Goal: Task Accomplishment & Management: Manage account settings

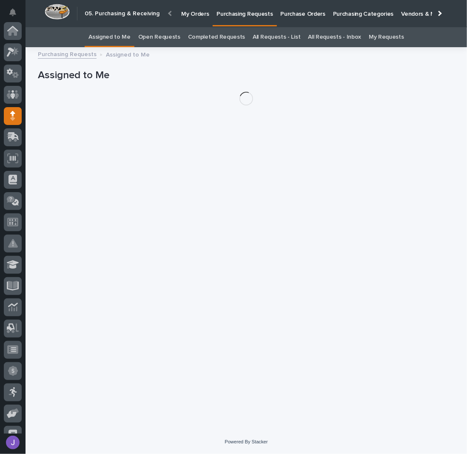
scroll to position [85, 0]
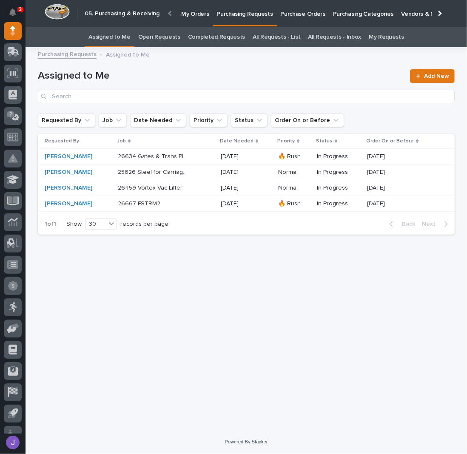
click at [159, 294] on div "Loading... Saving… Loading... Saving… Assigned to Me Add New Requested By Job D…" at bounding box center [247, 230] width 426 height 357
click at [293, 15] on p "Purchase Orders" at bounding box center [303, 9] width 45 height 18
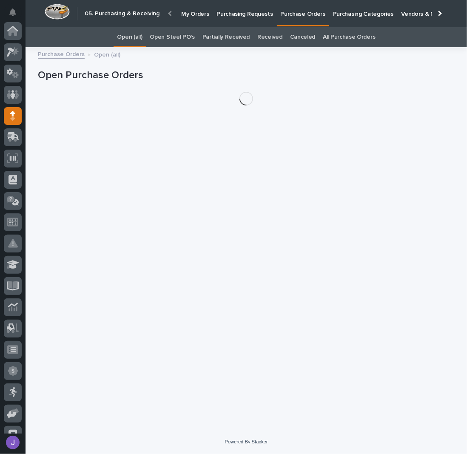
scroll to position [85, 0]
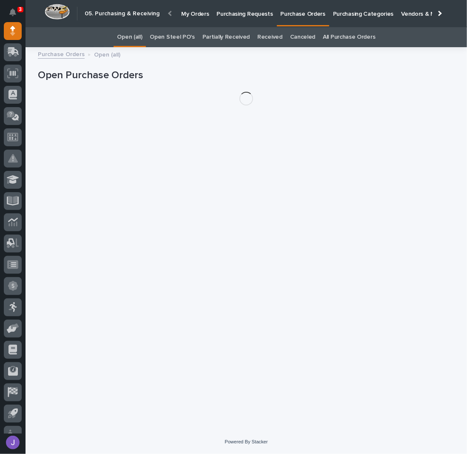
click at [176, 36] on link "Open Steel PO's" at bounding box center [172, 37] width 45 height 20
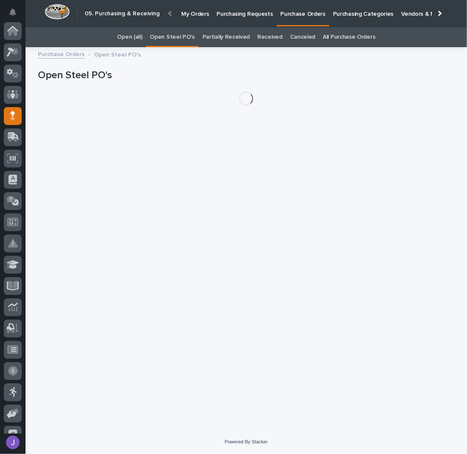
scroll to position [85, 0]
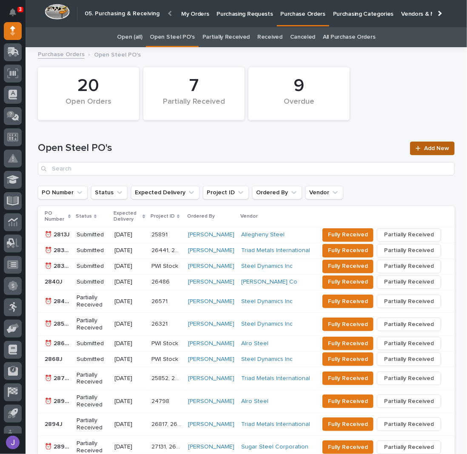
click at [424, 149] on span "Add New" at bounding box center [436, 149] width 25 height 6
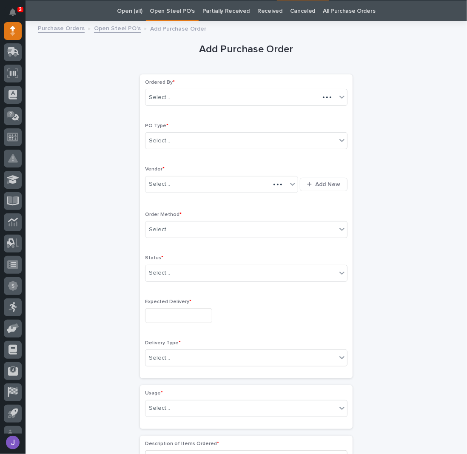
scroll to position [27, 0]
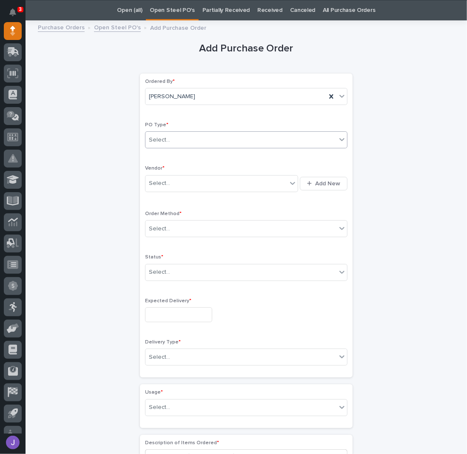
click at [170, 136] on div "Select..." at bounding box center [241, 140] width 191 height 14
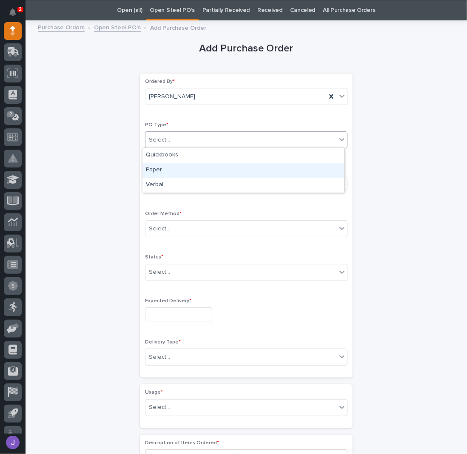
click at [163, 171] on div "Paper" at bounding box center [244, 170] width 202 height 15
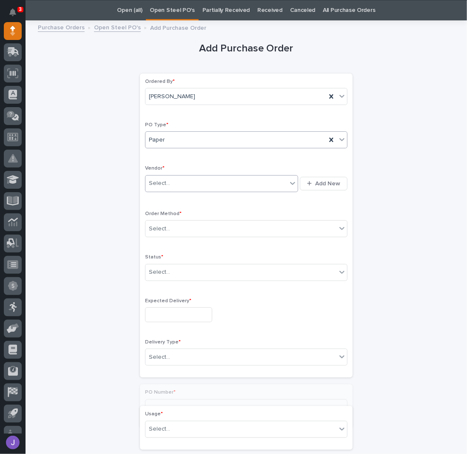
click at [173, 177] on div "Select..." at bounding box center [217, 184] width 142 height 14
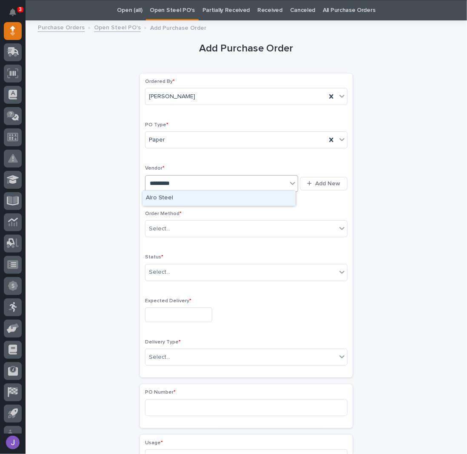
type input "**********"
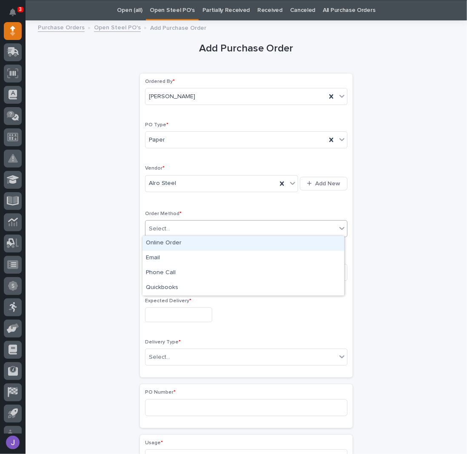
click at [165, 225] on div "Select..." at bounding box center [159, 229] width 21 height 9
click at [171, 244] on div "Online Order" at bounding box center [244, 243] width 202 height 15
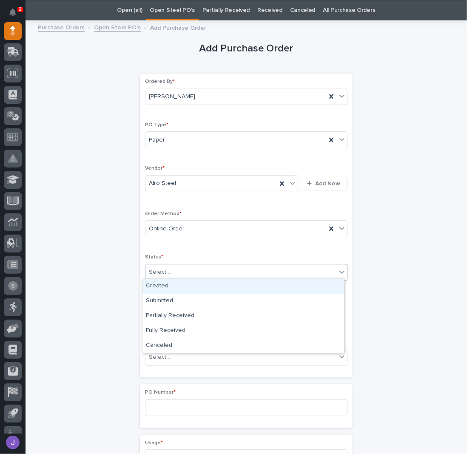
click at [171, 274] on input "text" at bounding box center [171, 272] width 1 height 7
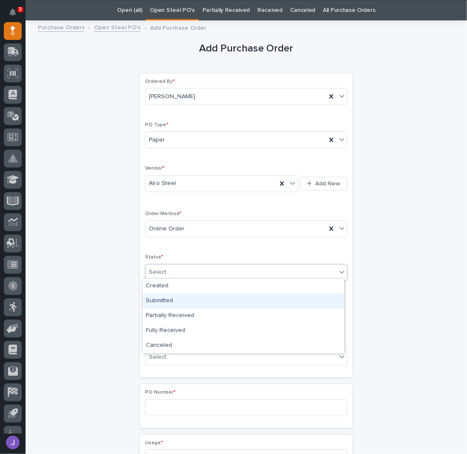
click at [161, 298] on div "Submitted" at bounding box center [244, 301] width 202 height 15
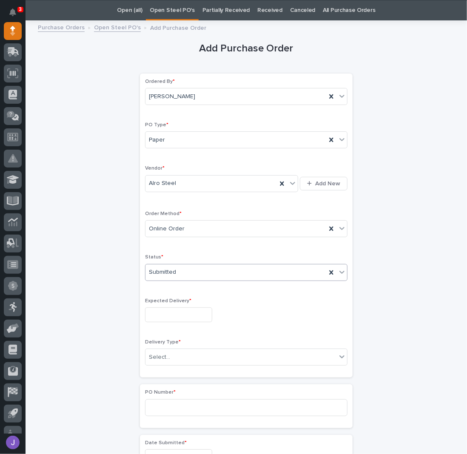
click at [165, 310] on input "text" at bounding box center [178, 315] width 67 height 15
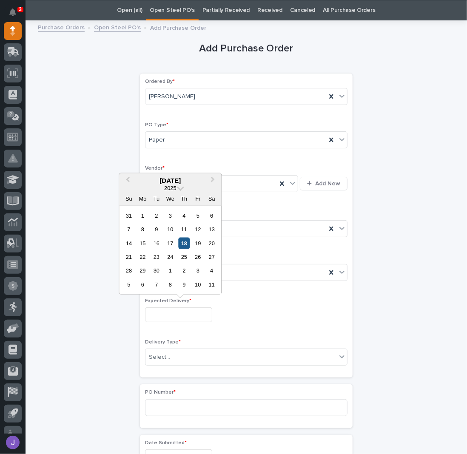
click at [181, 245] on div "18" at bounding box center [183, 242] width 11 height 11
type input "**********"
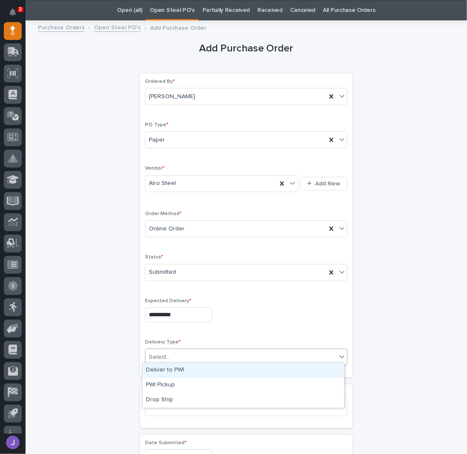
click at [171, 357] on input "text" at bounding box center [171, 357] width 1 height 7
click at [165, 374] on div "Deliver to PWI" at bounding box center [244, 370] width 202 height 15
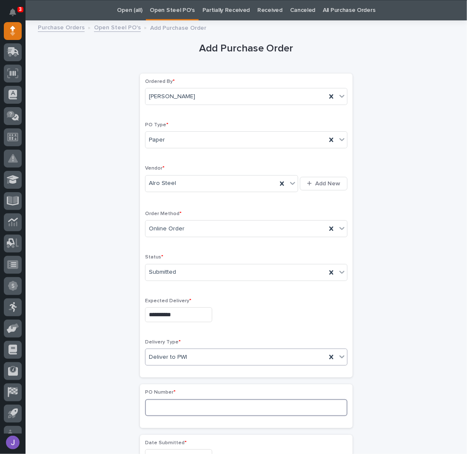
click at [159, 400] on input at bounding box center [246, 408] width 203 height 17
type input "2917J"
click at [99, 330] on div "**********" at bounding box center [246, 448] width 417 height 845
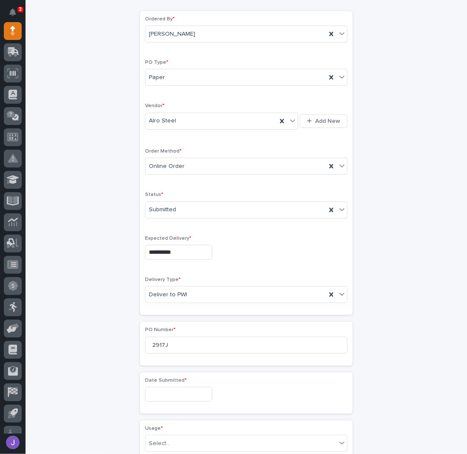
scroll to position [197, 0]
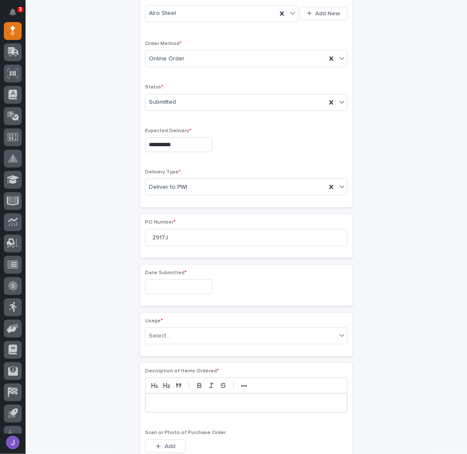
click at [154, 288] on input "text" at bounding box center [178, 287] width 67 height 15
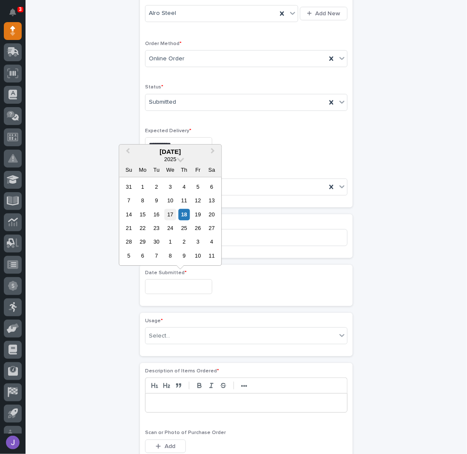
click at [168, 211] on div "17" at bounding box center [170, 214] width 11 height 11
type input "**********"
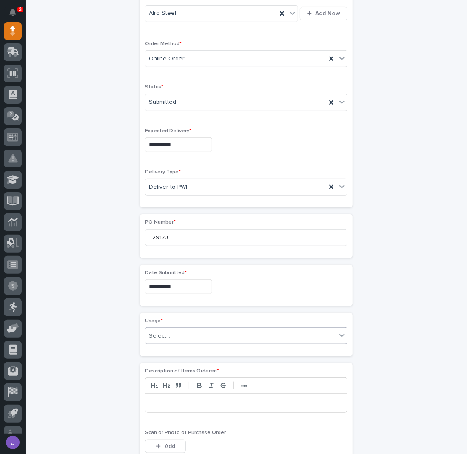
click at [171, 333] on input "text" at bounding box center [171, 336] width 1 height 7
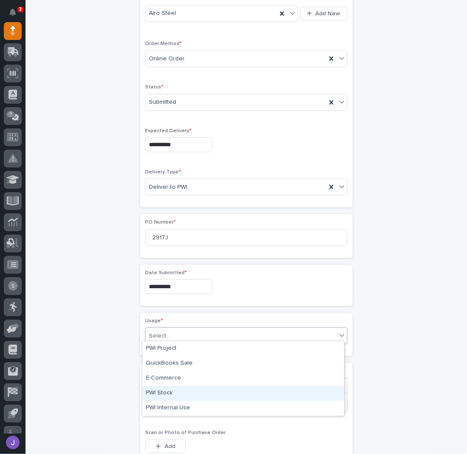
click at [167, 392] on div "PWI Stock" at bounding box center [244, 393] width 202 height 15
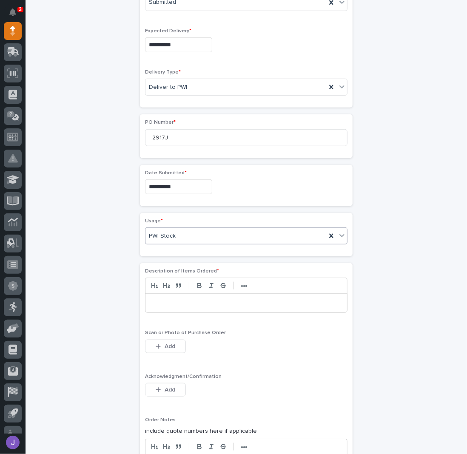
scroll to position [311, 0]
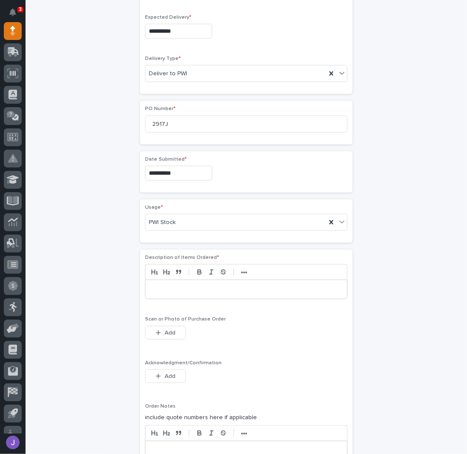
click at [166, 286] on p at bounding box center [246, 290] width 189 height 9
click at [167, 380] on div "Add" at bounding box center [165, 378] width 41 height 17
click at [165, 373] on span "Add" at bounding box center [170, 377] width 11 height 8
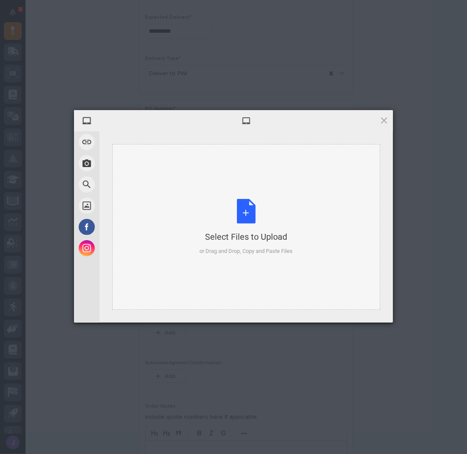
click at [256, 218] on div "Select Files to Upload or Drag and Drop, Copy and Paste Files" at bounding box center [246, 227] width 93 height 57
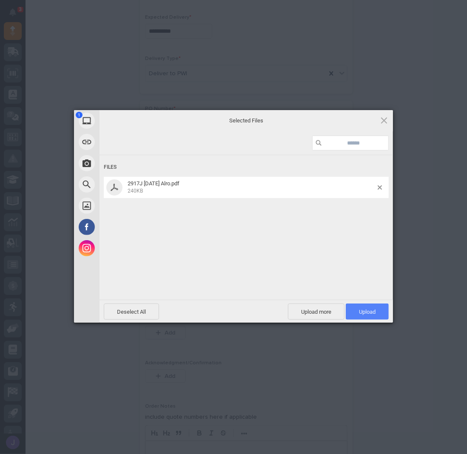
click at [363, 309] on span "Upload 1" at bounding box center [367, 312] width 17 height 6
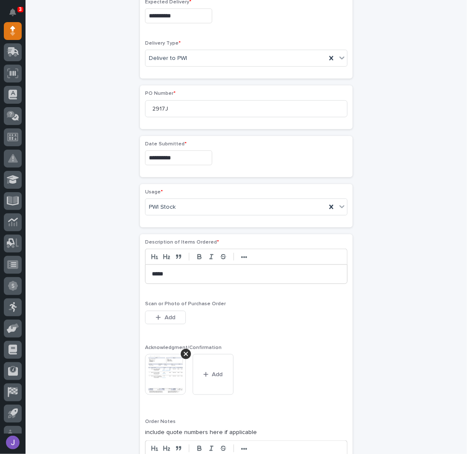
scroll to position [496, 0]
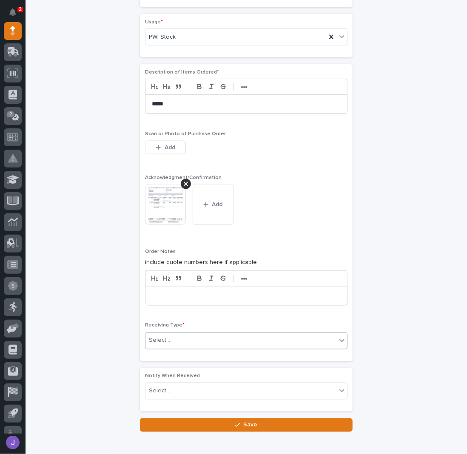
click at [174, 337] on div "Select..." at bounding box center [241, 341] width 191 height 14
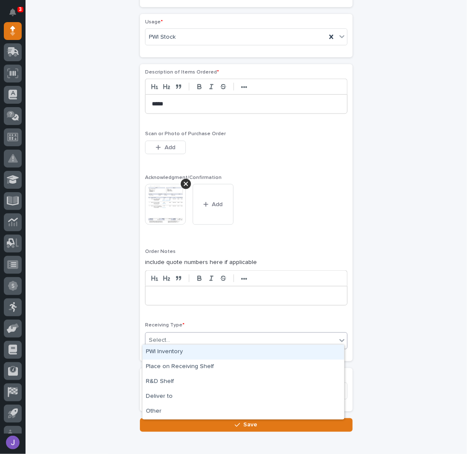
click at [170, 354] on div "PWI Inventory" at bounding box center [244, 352] width 202 height 15
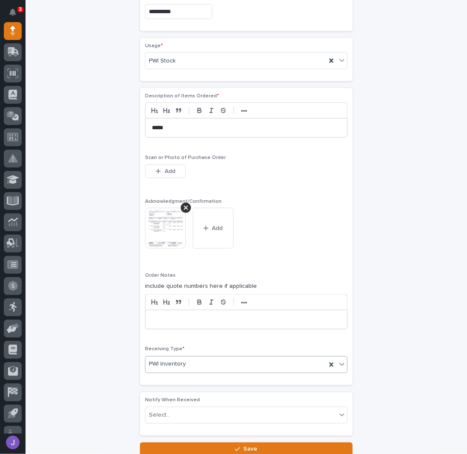
click at [114, 348] on div "**********" at bounding box center [246, 18] width 417 height 877
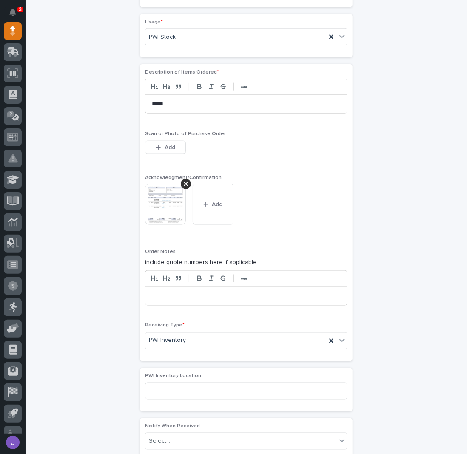
scroll to position [585, 0]
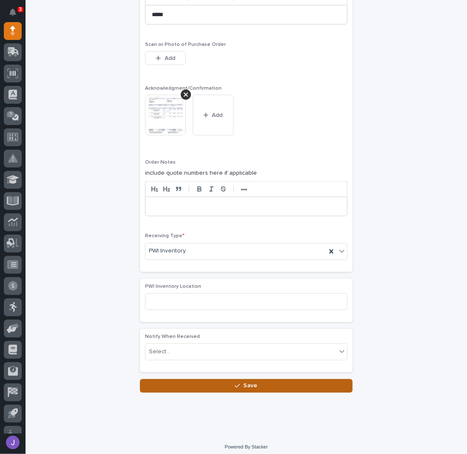
click at [185, 382] on button "Save" at bounding box center [246, 387] width 213 height 14
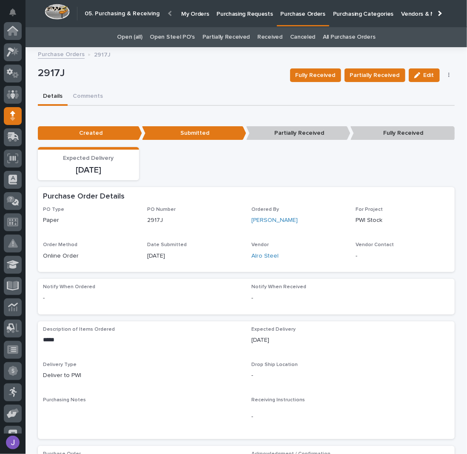
scroll to position [85, 0]
drag, startPoint x: 149, startPoint y: 86, endPoint x: 153, endPoint y: 81, distance: 6.9
click at [150, 86] on div "2917J Fully Received Partially Received Edit Edit Linked Requests [PERSON_NAME]" at bounding box center [246, 76] width 417 height 26
click at [183, 35] on link "Open Steel PO's" at bounding box center [172, 37] width 45 height 20
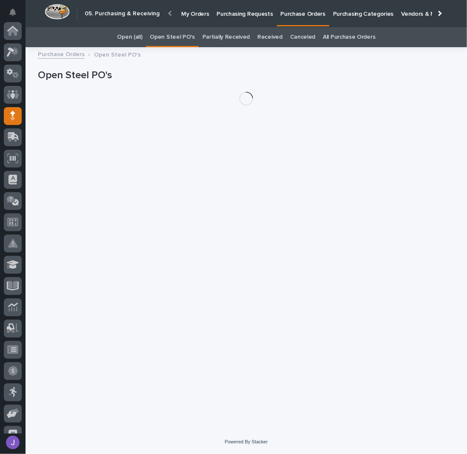
scroll to position [85, 0]
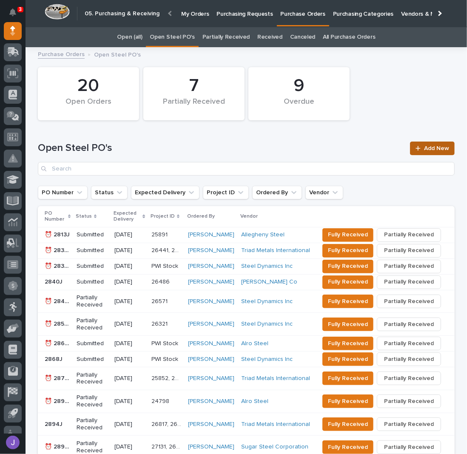
click at [443, 147] on span "Add New" at bounding box center [436, 149] width 25 height 6
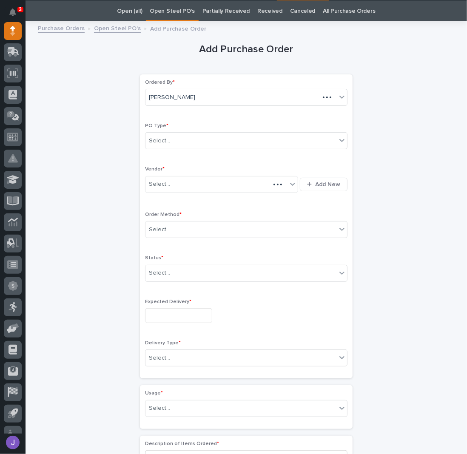
scroll to position [27, 0]
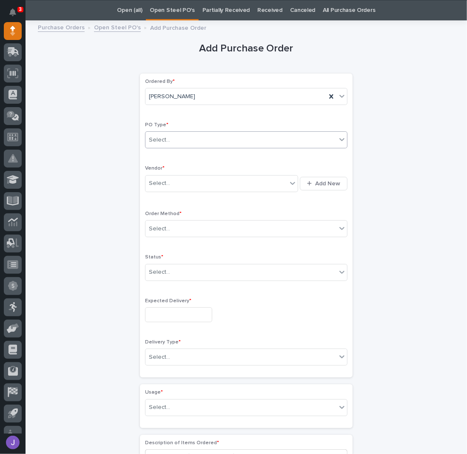
click at [184, 136] on div "Select..." at bounding box center [241, 140] width 191 height 14
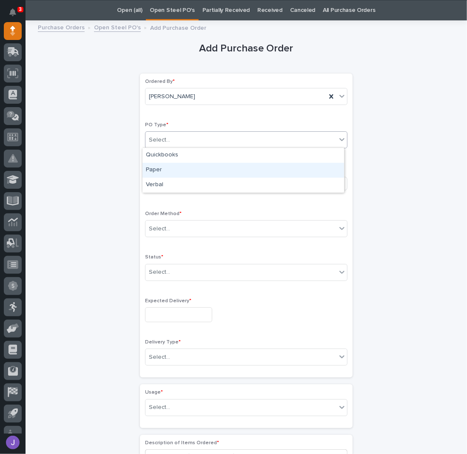
click at [163, 172] on div "Paper" at bounding box center [244, 170] width 202 height 15
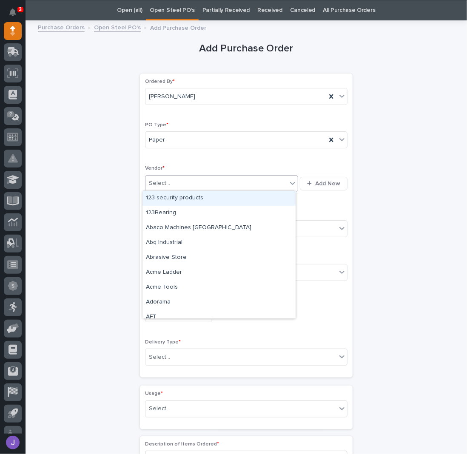
click at [163, 179] on div "Select..." at bounding box center [159, 183] width 21 height 9
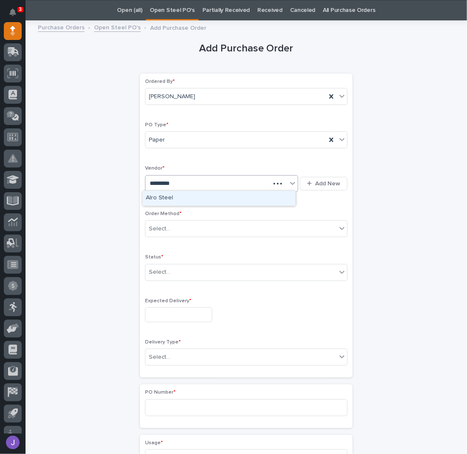
type input "**********"
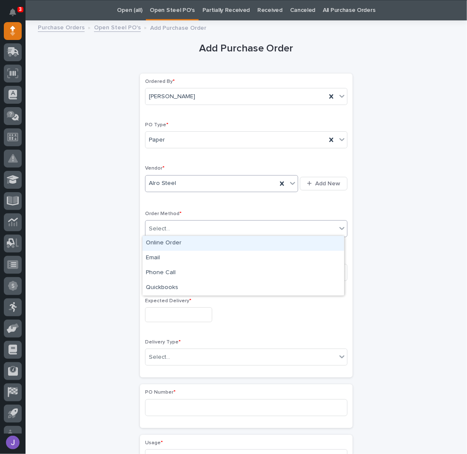
click at [171, 227] on div "Select..." at bounding box center [241, 229] width 191 height 14
click at [167, 242] on div "Online Order" at bounding box center [244, 243] width 202 height 15
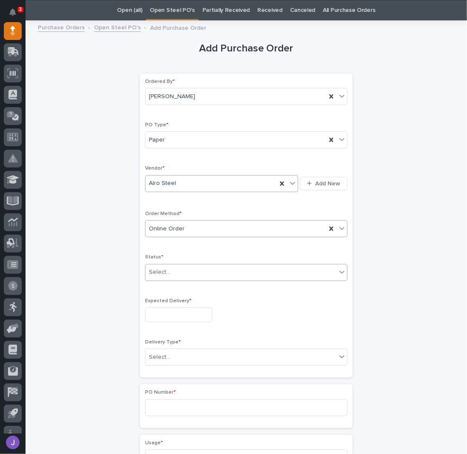
click at [174, 271] on div "Select..." at bounding box center [241, 273] width 191 height 14
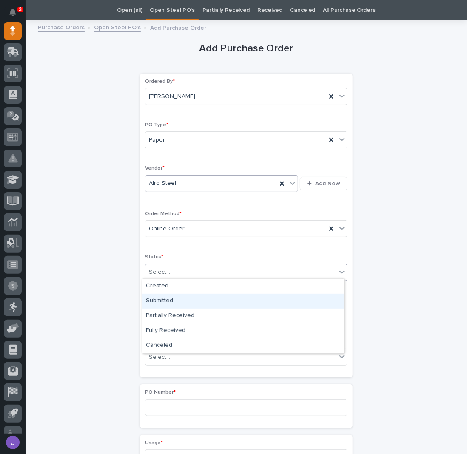
click at [177, 299] on div "Submitted" at bounding box center [244, 301] width 202 height 15
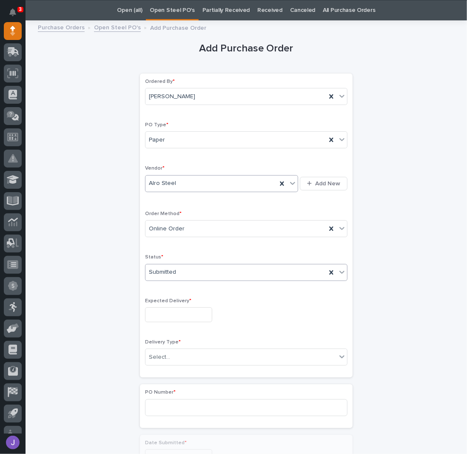
click at [172, 312] on input "text" at bounding box center [178, 315] width 67 height 15
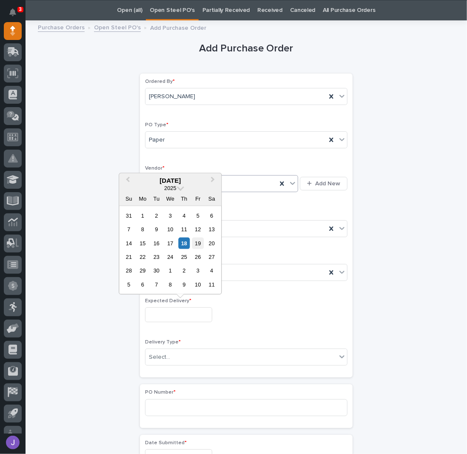
click at [197, 242] on div "19" at bounding box center [197, 242] width 11 height 11
type input "**********"
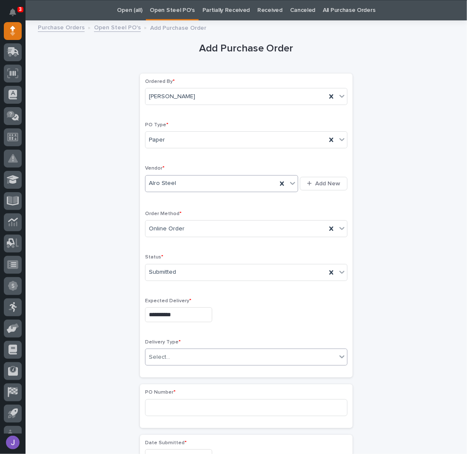
click at [183, 359] on div "Select..." at bounding box center [241, 358] width 191 height 14
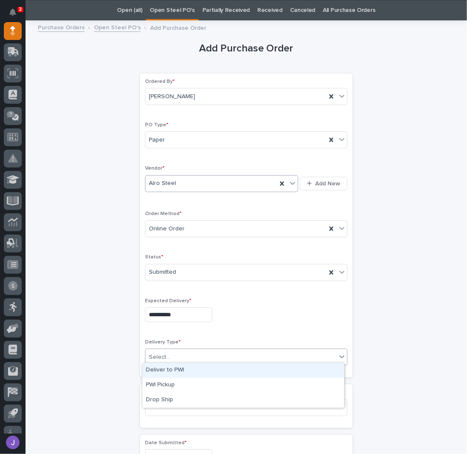
click at [174, 373] on div "Deliver to PWI" at bounding box center [244, 370] width 202 height 15
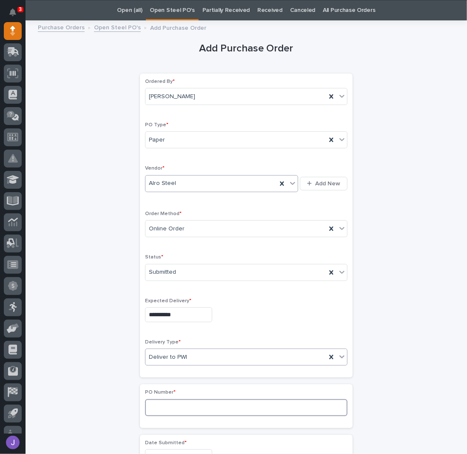
click at [159, 408] on input at bounding box center [246, 408] width 203 height 17
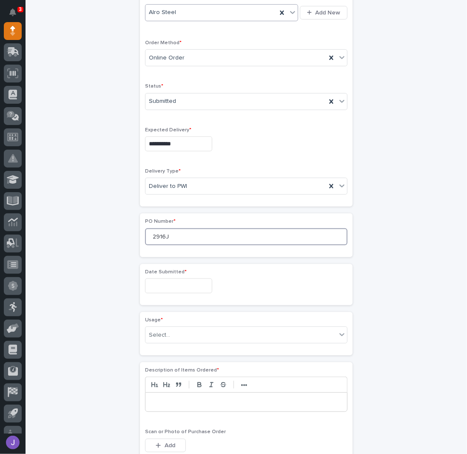
scroll to position [254, 0]
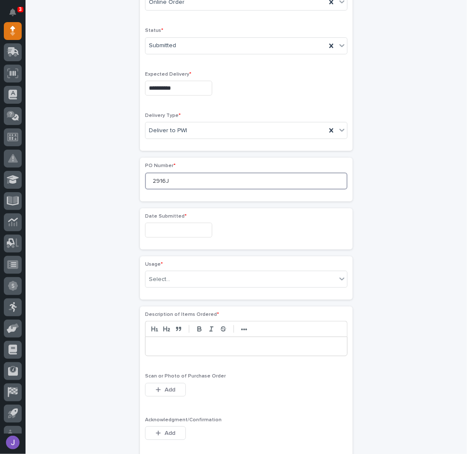
type input "2916J"
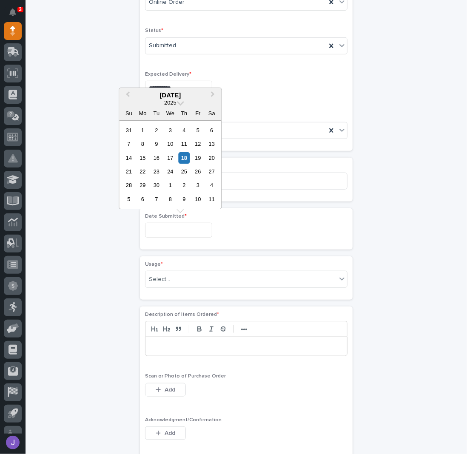
click at [160, 228] on input "text" at bounding box center [178, 230] width 67 height 15
click at [172, 161] on div "17" at bounding box center [170, 157] width 11 height 11
type input "**********"
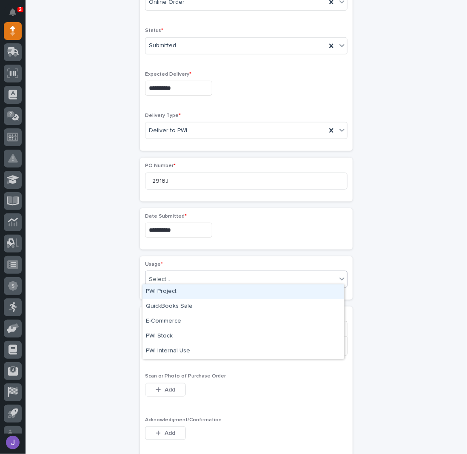
click at [155, 276] on div "Select..." at bounding box center [159, 279] width 21 height 9
click at [164, 289] on div "PWI Project" at bounding box center [244, 292] width 202 height 15
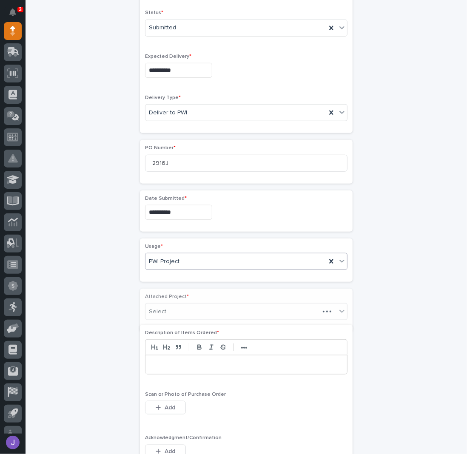
scroll to position [279, 0]
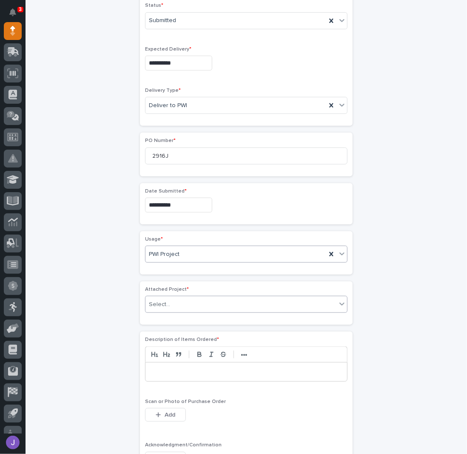
click at [166, 301] on div "Select..." at bounding box center [241, 305] width 191 height 14
type input "*****"
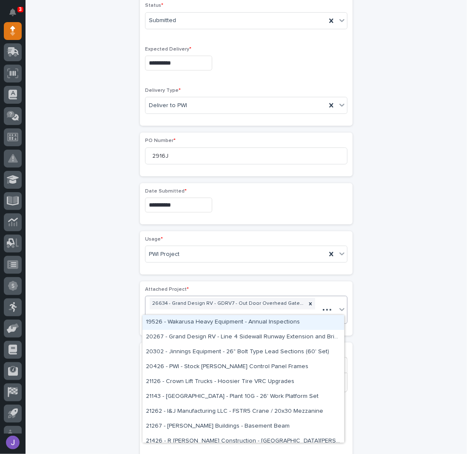
scroll to position [284, 0]
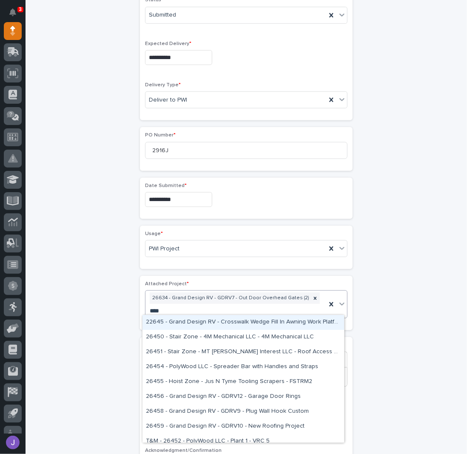
type input "*****"
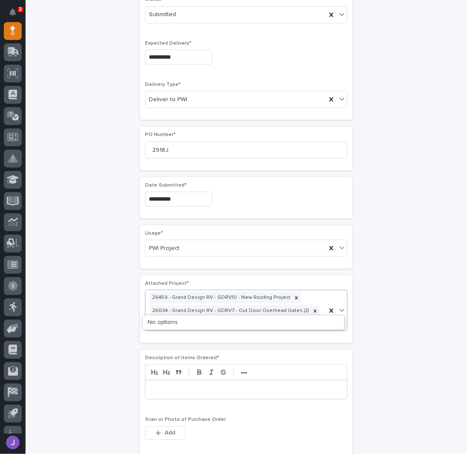
scroll to position [291, 0]
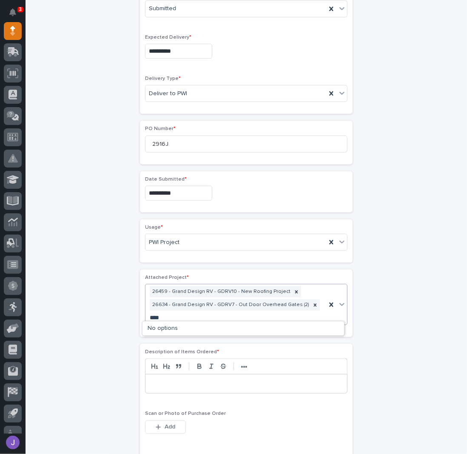
type input "*****"
click at [66, 263] on div "**********" at bounding box center [246, 221] width 417 height 921
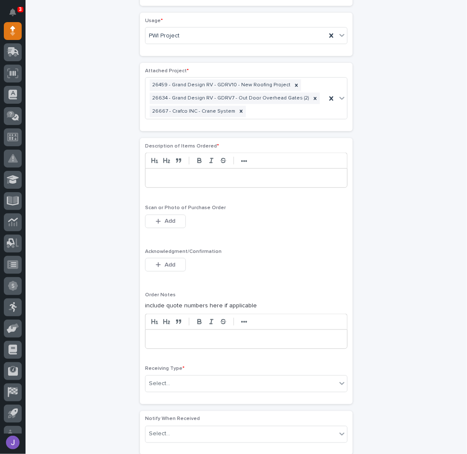
scroll to position [518, 0]
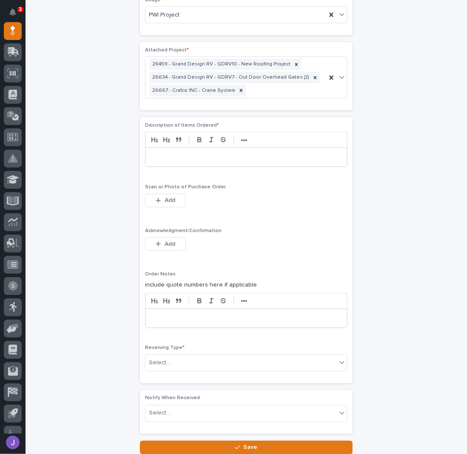
click at [169, 158] on div at bounding box center [247, 157] width 202 height 19
click at [161, 237] on button "Add" at bounding box center [165, 244] width 41 height 14
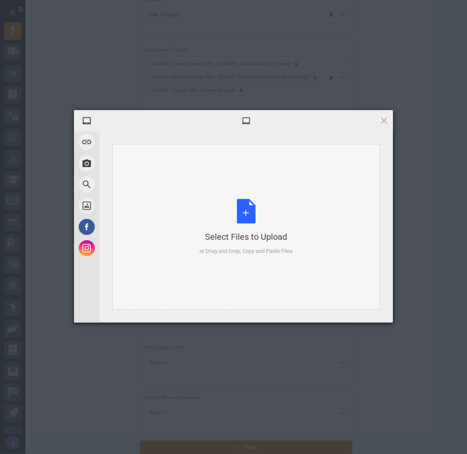
click at [241, 214] on div "Select Files to Upload or Drag and Drop, Copy and Paste Files" at bounding box center [246, 227] width 93 height 57
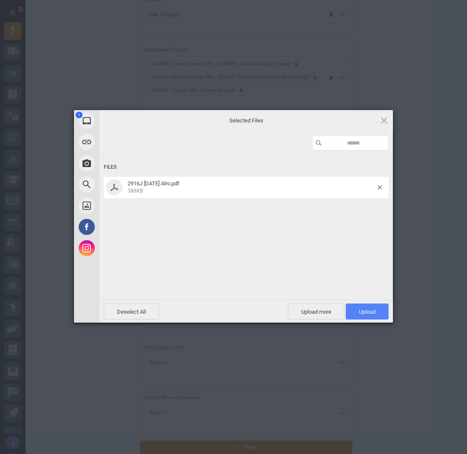
click at [351, 305] on span "Upload 1" at bounding box center [367, 312] width 43 height 16
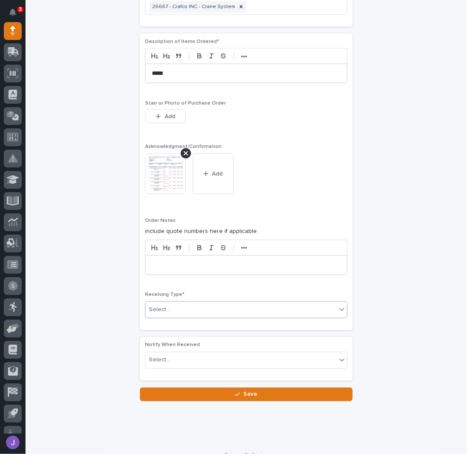
scroll to position [610, 0]
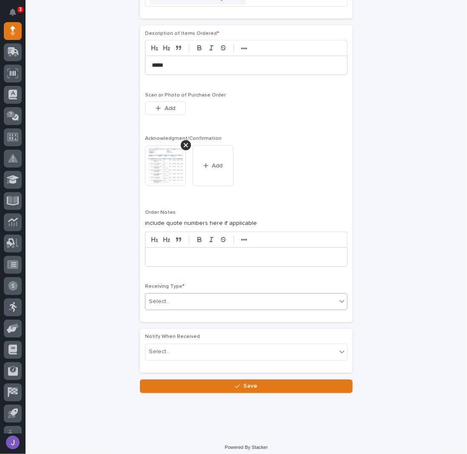
click at [179, 294] on div "Select..." at bounding box center [246, 302] width 203 height 17
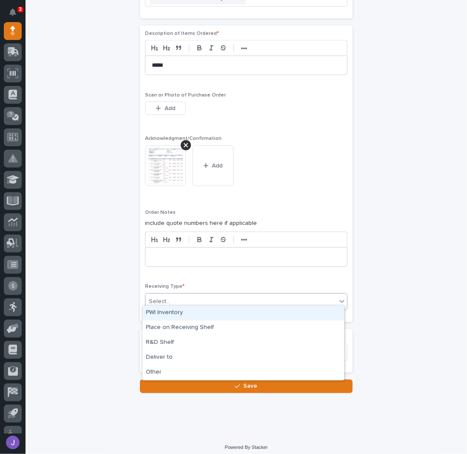
click at [166, 308] on div "PWI Inventory" at bounding box center [244, 313] width 202 height 15
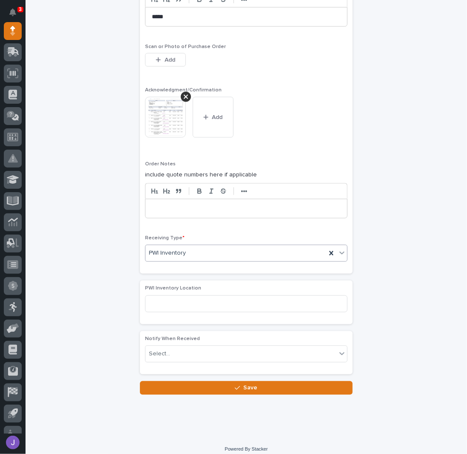
scroll to position [660, 0]
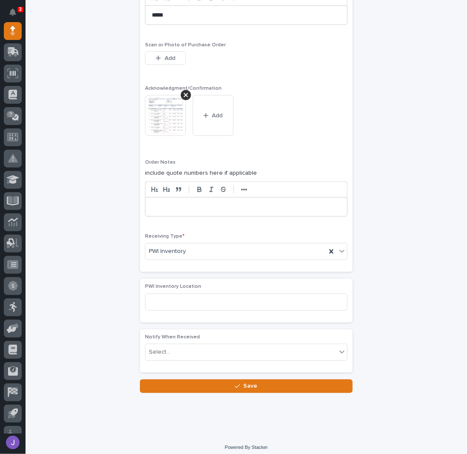
click at [190, 380] on button "Save" at bounding box center [246, 387] width 213 height 14
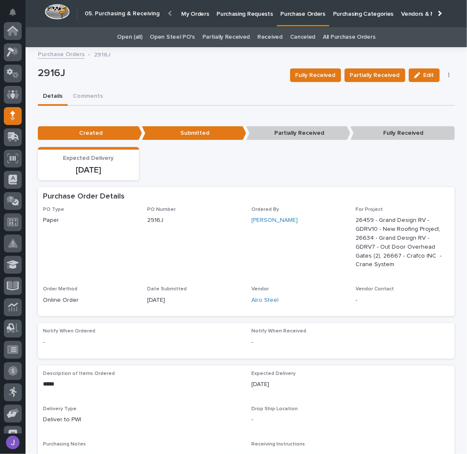
scroll to position [85, 0]
click at [248, 14] on p "Purchasing Requests" at bounding box center [245, 9] width 56 height 18
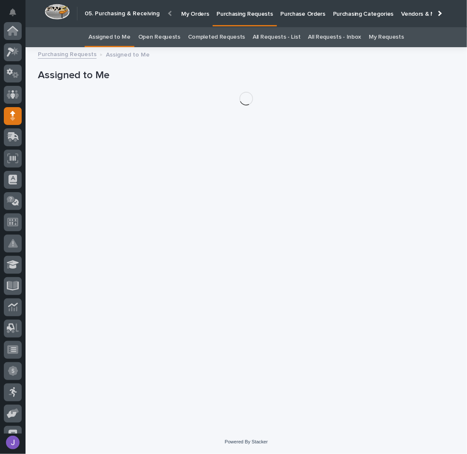
scroll to position [85, 0]
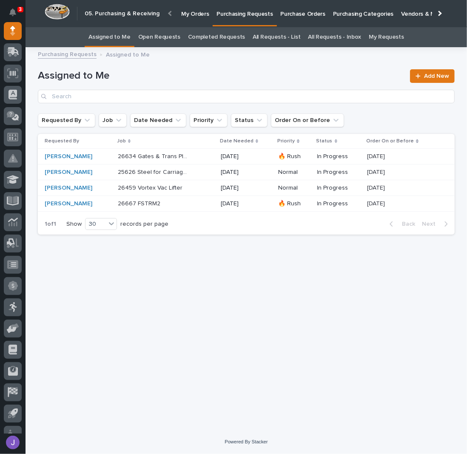
click at [131, 39] on link "Assigned to Me" at bounding box center [110, 37] width 42 height 20
click at [196, 77] on h1 "Assigned to Me" at bounding box center [221, 76] width 367 height 12
click at [196, 157] on div "26634 Gates & Trans Plates 26634 Gates & Trans Plates" at bounding box center [166, 157] width 96 height 14
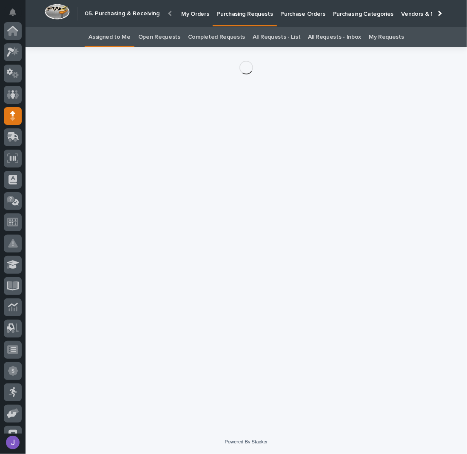
scroll to position [85, 0]
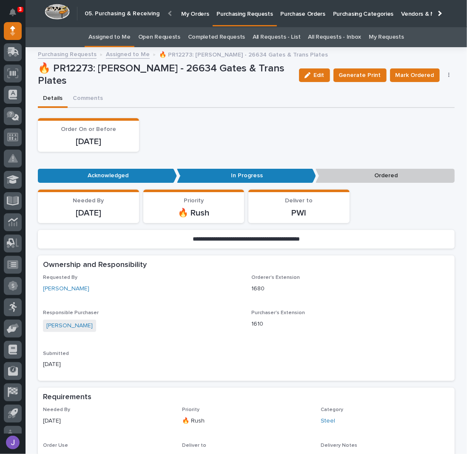
click at [448, 76] on button "button" at bounding box center [449, 75] width 12 height 6
click at [423, 101] on span "Edit Linked PO's" at bounding box center [421, 106] width 43 height 10
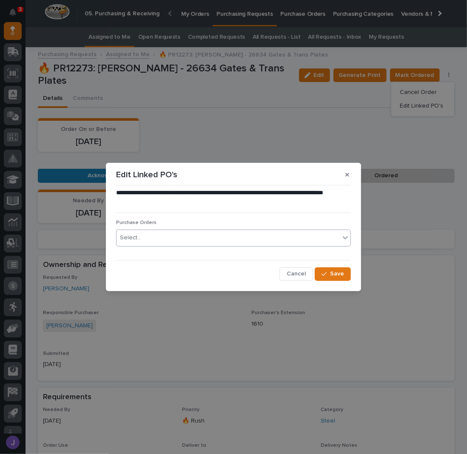
click at [189, 243] on div "Select..." at bounding box center [228, 238] width 223 height 14
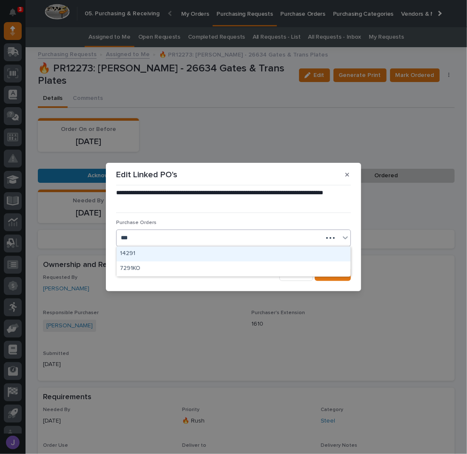
type input "****"
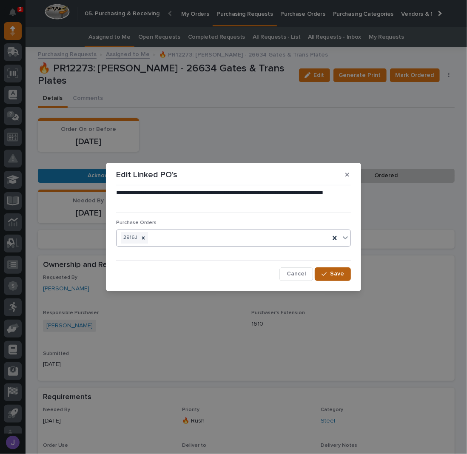
click at [332, 271] on span "Save" at bounding box center [337, 274] width 14 height 8
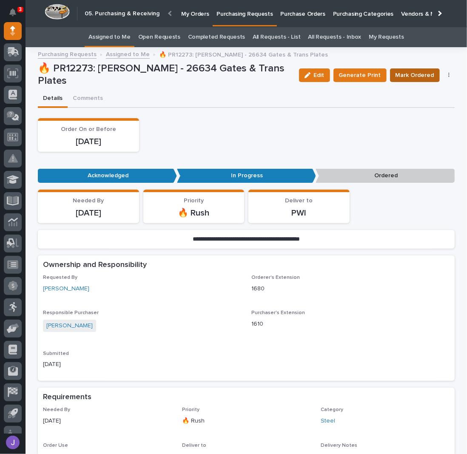
click at [405, 78] on span "Mark Ordered" at bounding box center [415, 75] width 39 height 10
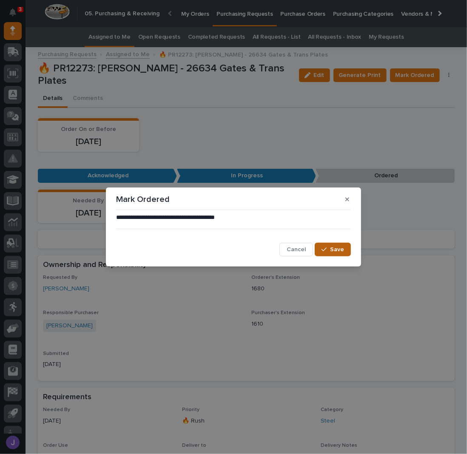
click at [341, 253] on span "Save" at bounding box center [337, 250] width 14 height 8
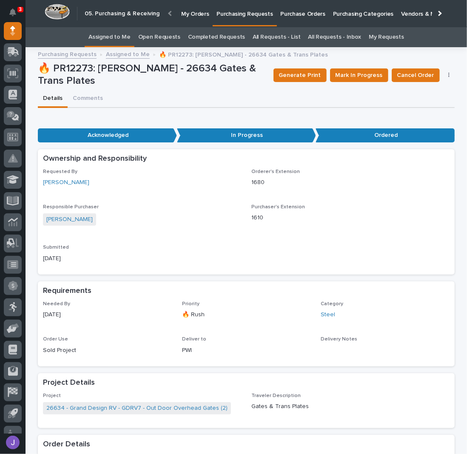
click at [122, 33] on link "Assigned to Me" at bounding box center [110, 37] width 42 height 20
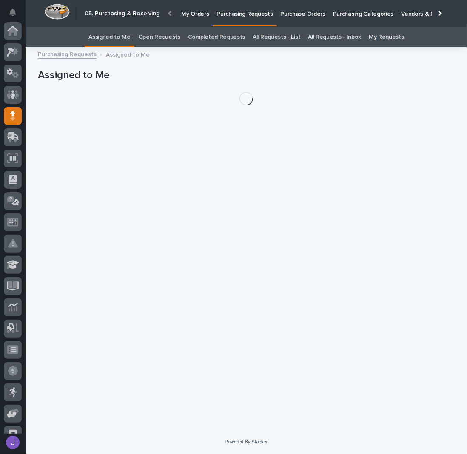
scroll to position [85, 0]
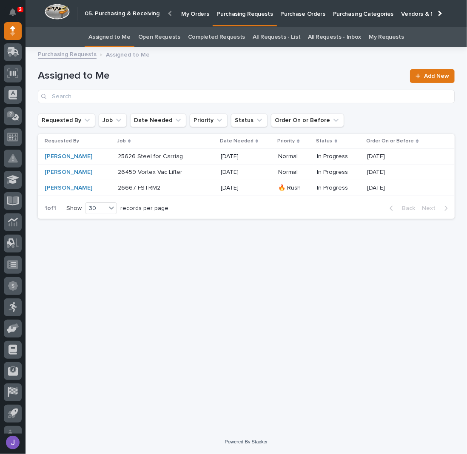
click at [206, 172] on div "26459 Vortex Vac Lifter 26459 Vortex Vac Lifter" at bounding box center [166, 173] width 96 height 14
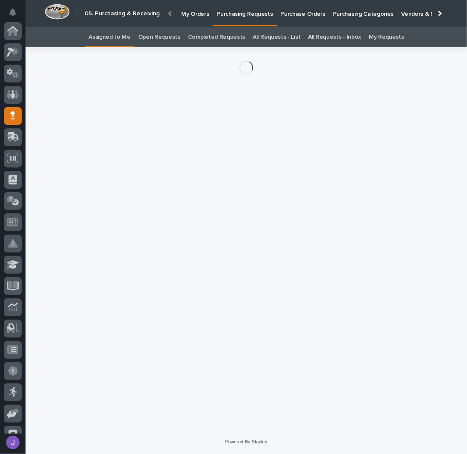
scroll to position [85, 0]
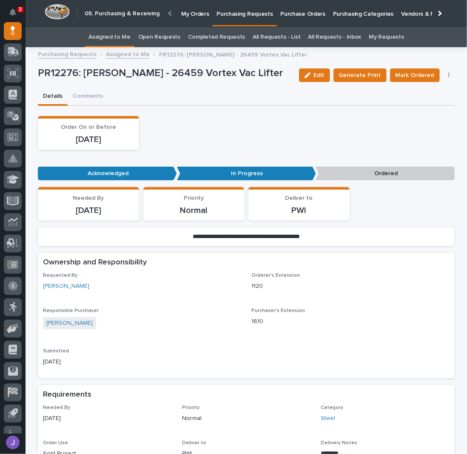
click at [443, 74] on button "button" at bounding box center [449, 75] width 12 height 6
click at [432, 104] on span "Edit Linked PO's" at bounding box center [421, 106] width 43 height 10
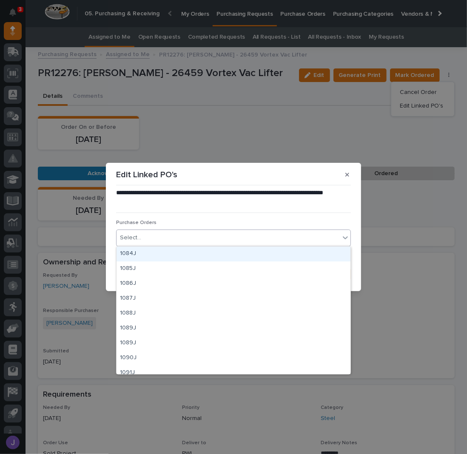
click at [184, 239] on div "Select..." at bounding box center [228, 238] width 223 height 14
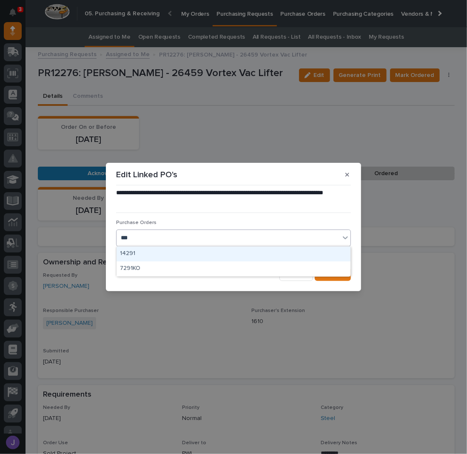
type input "****"
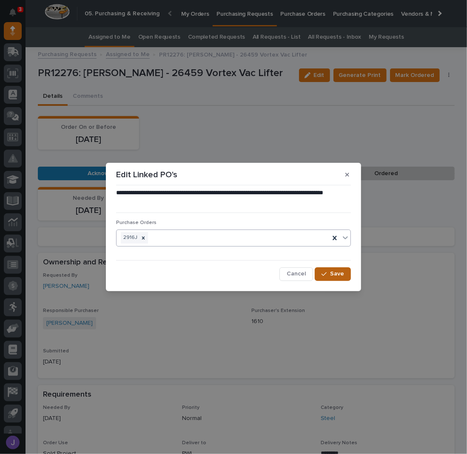
click at [324, 274] on icon "button" at bounding box center [324, 274] width 5 height 6
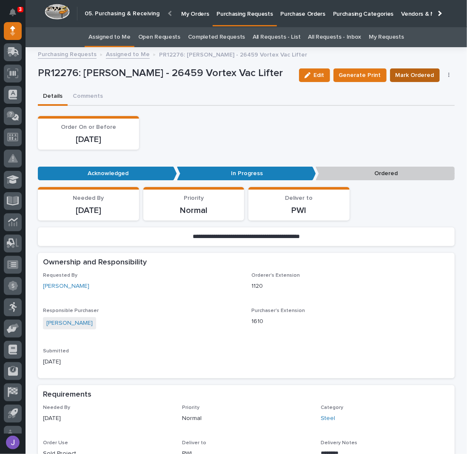
click at [397, 78] on span "Mark Ordered" at bounding box center [415, 75] width 39 height 10
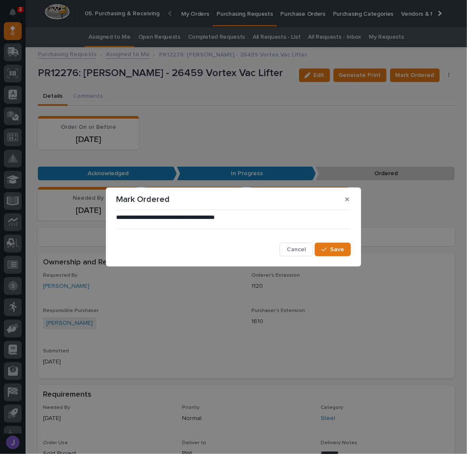
click at [326, 257] on div "**********" at bounding box center [233, 234] width 239 height 47
click at [326, 254] on button "Save" at bounding box center [333, 250] width 36 height 14
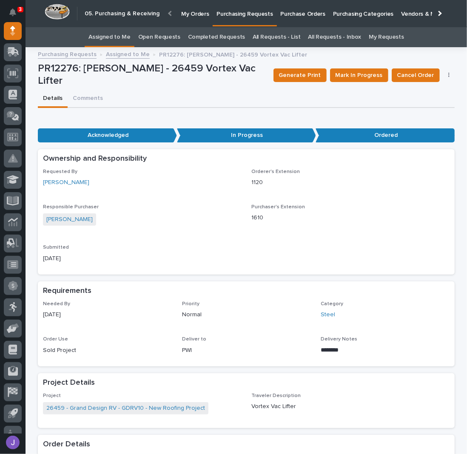
click at [119, 37] on link "Assigned to Me" at bounding box center [110, 37] width 42 height 20
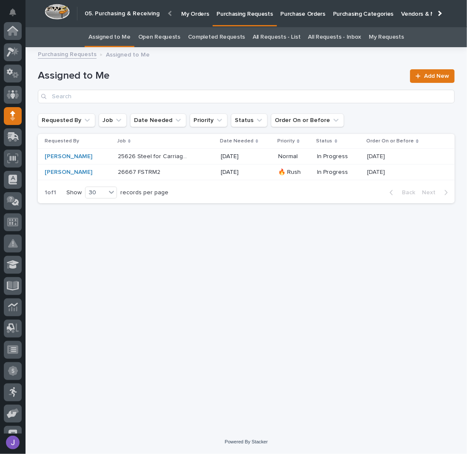
scroll to position [85, 0]
click at [108, 160] on div "[PERSON_NAME]" at bounding box center [78, 156] width 66 height 7
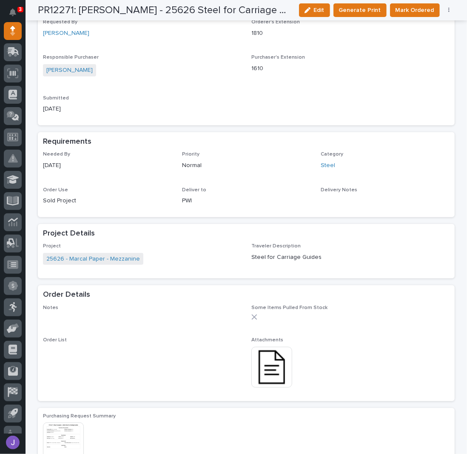
scroll to position [340, 0]
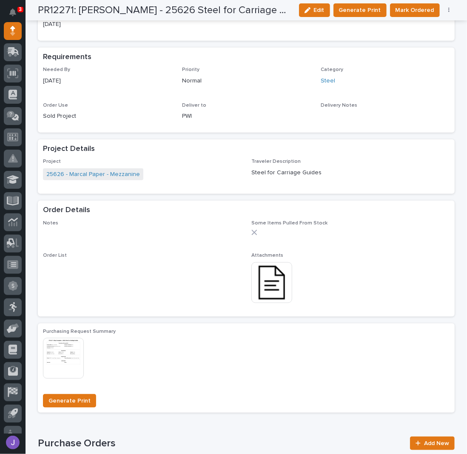
click at [263, 284] on img at bounding box center [271, 283] width 41 height 41
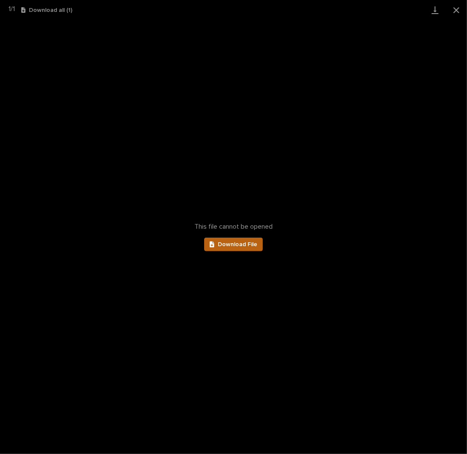
click at [255, 243] on span "Download File" at bounding box center [238, 245] width 40 height 6
click at [455, 9] on button "Close gallery" at bounding box center [456, 10] width 21 height 20
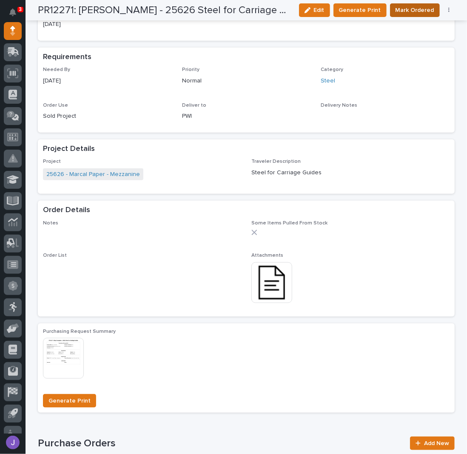
click at [399, 7] on span "Mark Ordered" at bounding box center [415, 10] width 39 height 10
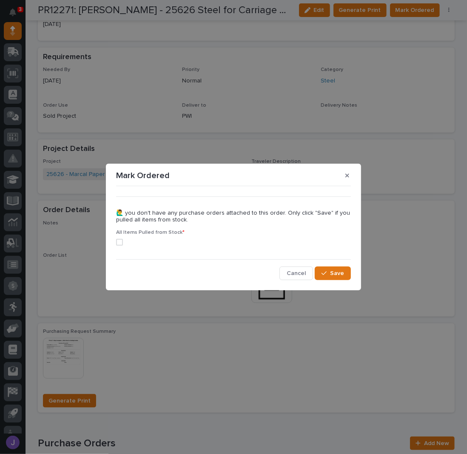
click at [120, 246] on label at bounding box center [233, 242] width 235 height 7
click at [344, 274] on button "Save" at bounding box center [333, 274] width 36 height 14
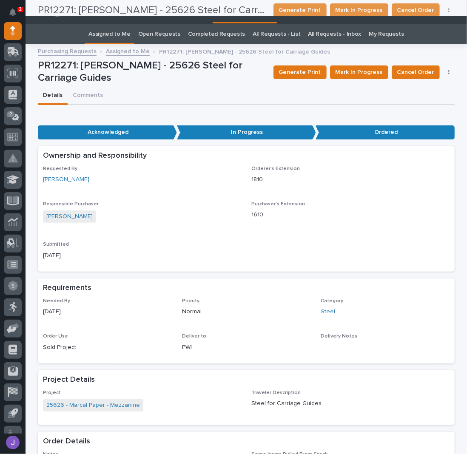
scroll to position [0, 0]
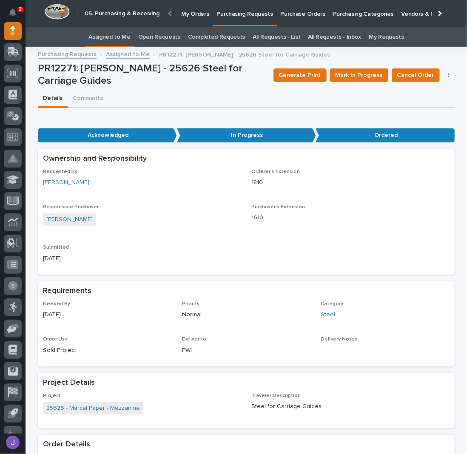
click at [131, 35] on link "Assigned to Me" at bounding box center [110, 37] width 42 height 20
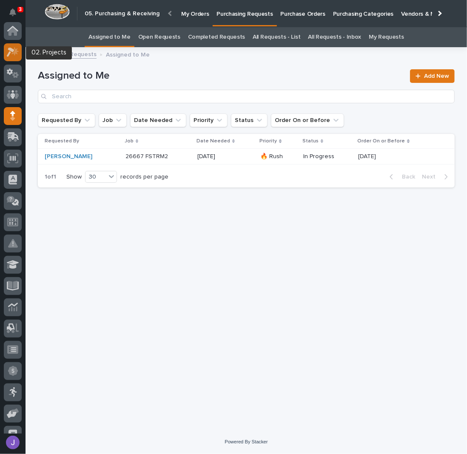
click at [14, 50] on icon at bounding box center [11, 52] width 8 height 9
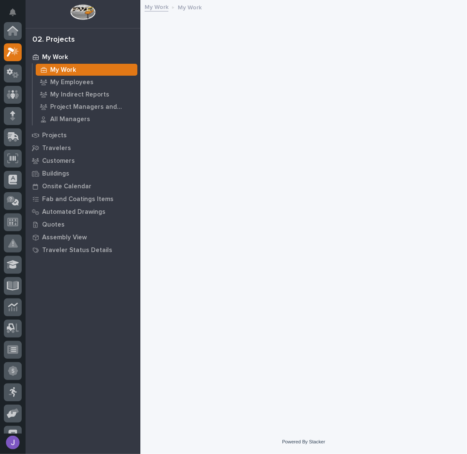
scroll to position [21, 0]
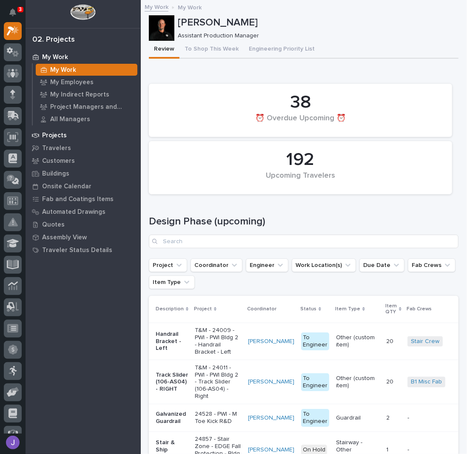
click at [55, 137] on p "Projects" at bounding box center [54, 136] width 25 height 8
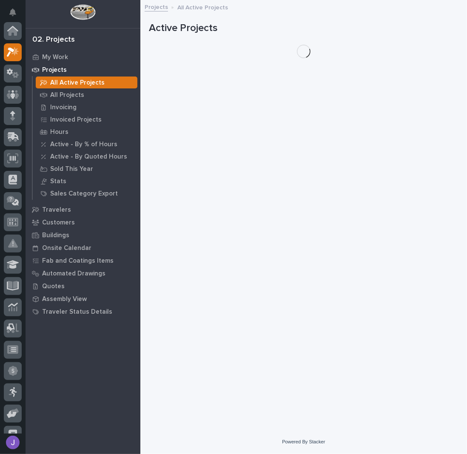
scroll to position [21, 0]
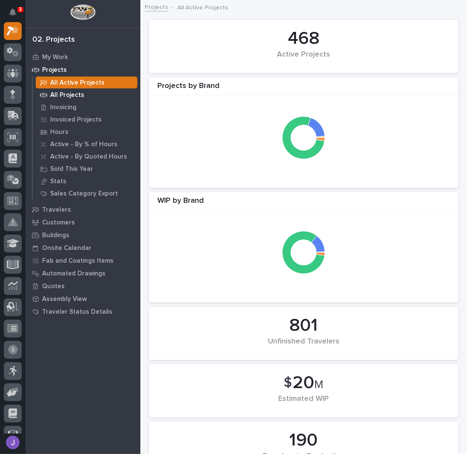
click at [71, 94] on p "All Projects" at bounding box center [67, 95] width 34 height 8
